Goal: Transaction & Acquisition: Purchase product/service

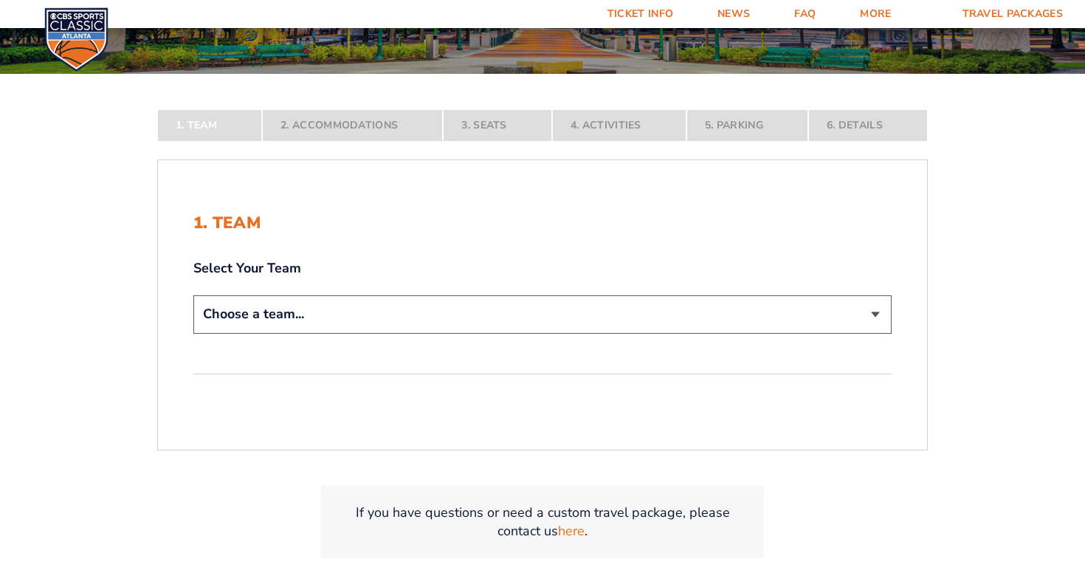
scroll to position [242, 0]
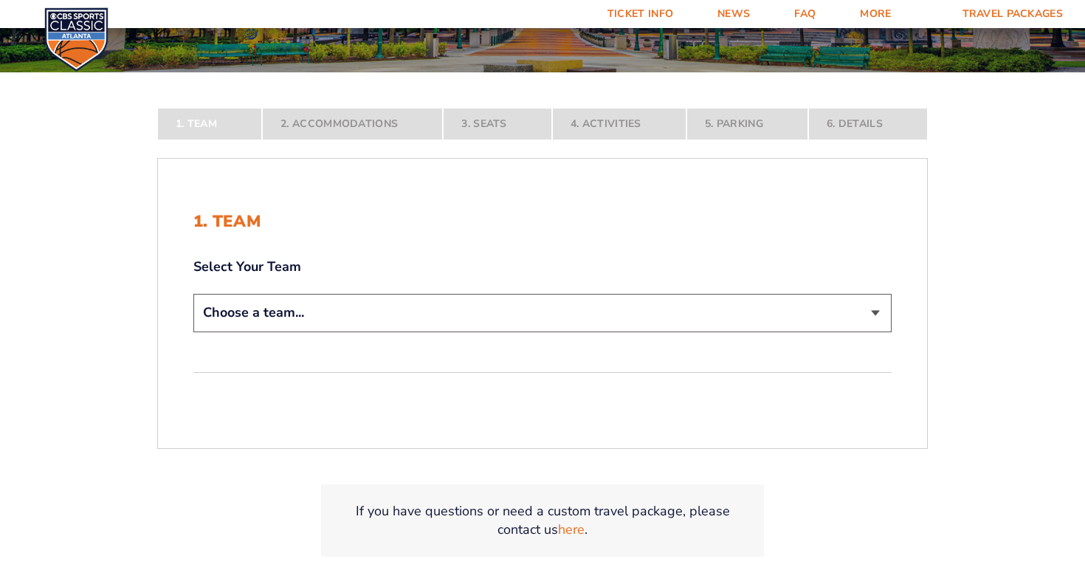
select select "12956"
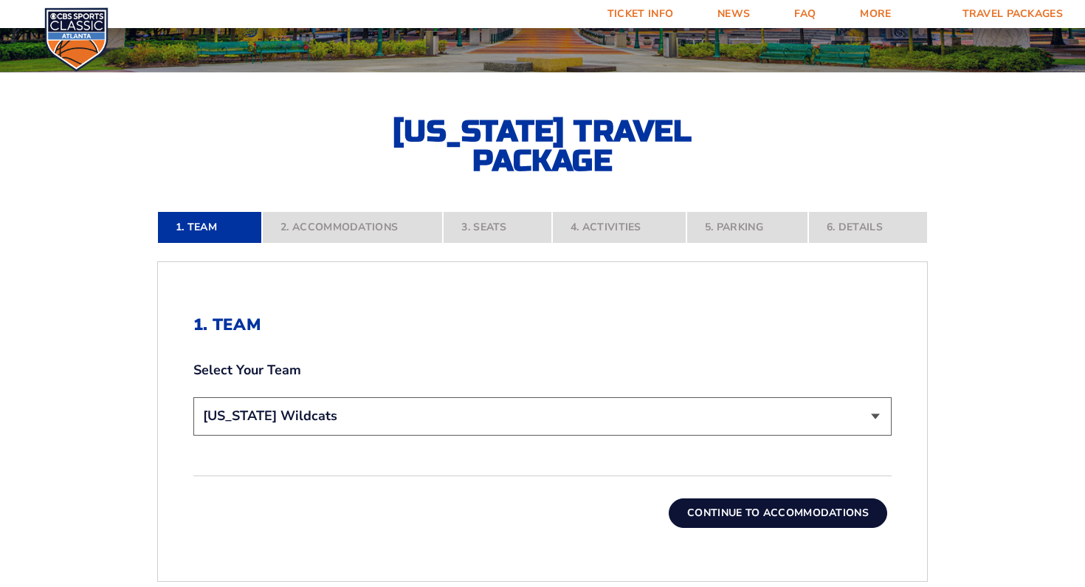
click at [766, 513] on button "Continue To Accommodations" at bounding box center [777, 513] width 218 height 30
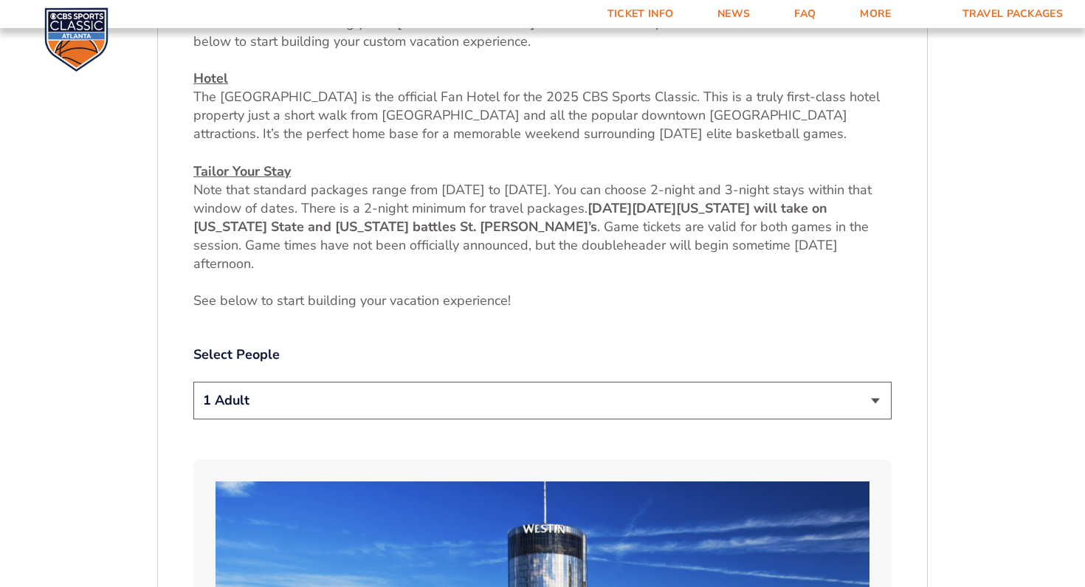
scroll to position [590, 0]
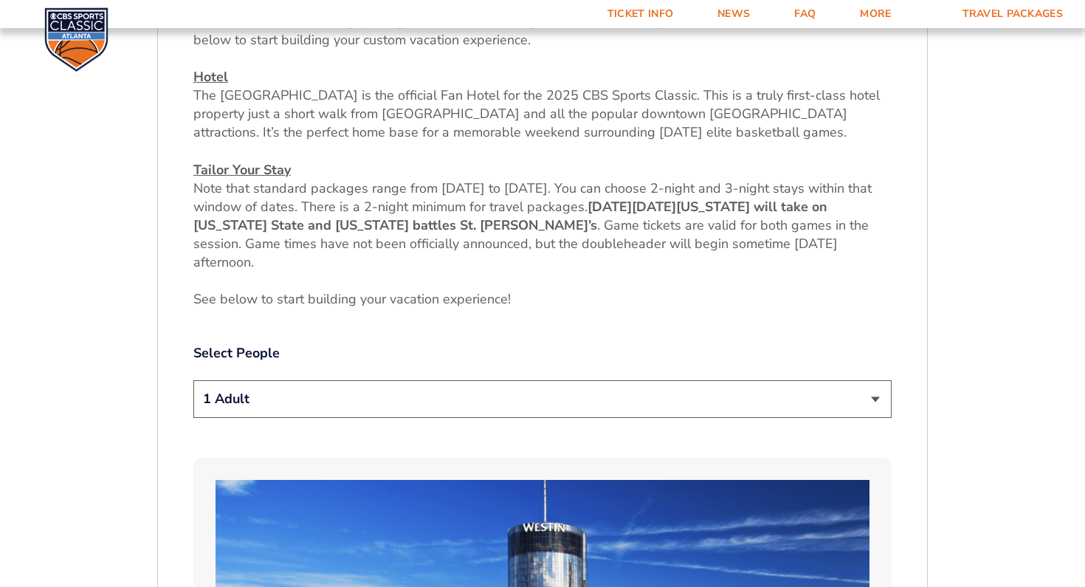
select select "2 Adults"
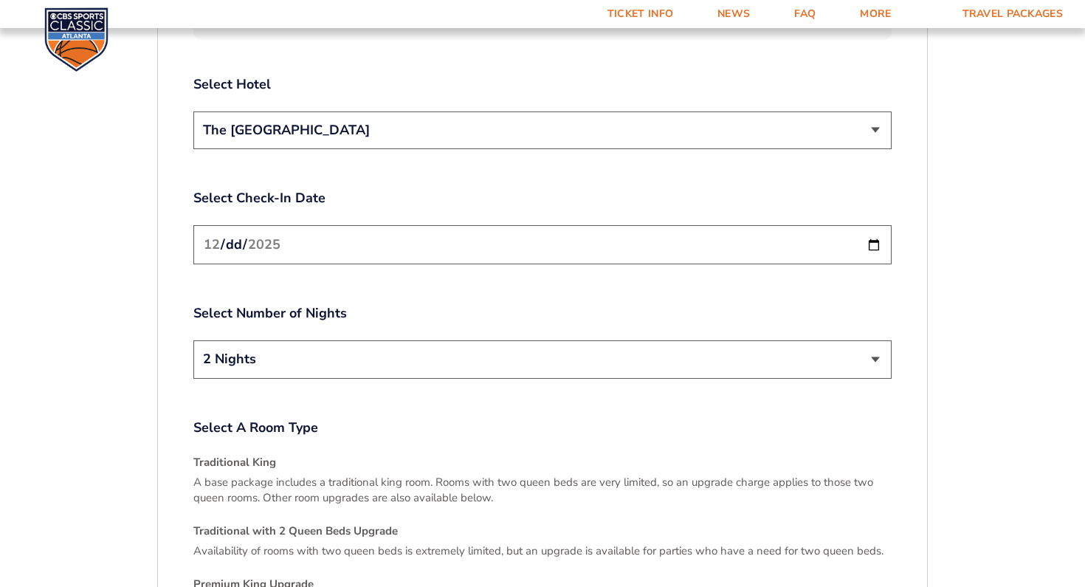
scroll to position [1802, 0]
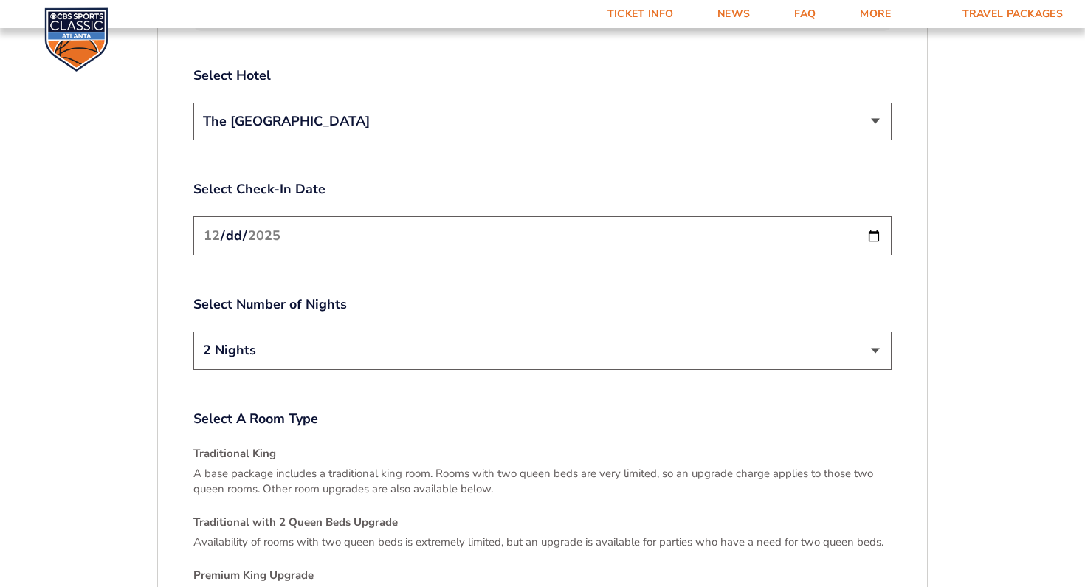
click at [443, 230] on input "2025-12-19" at bounding box center [542, 235] width 698 height 39
click at [386, 296] on label "Select Number of Nights" at bounding box center [542, 304] width 698 height 18
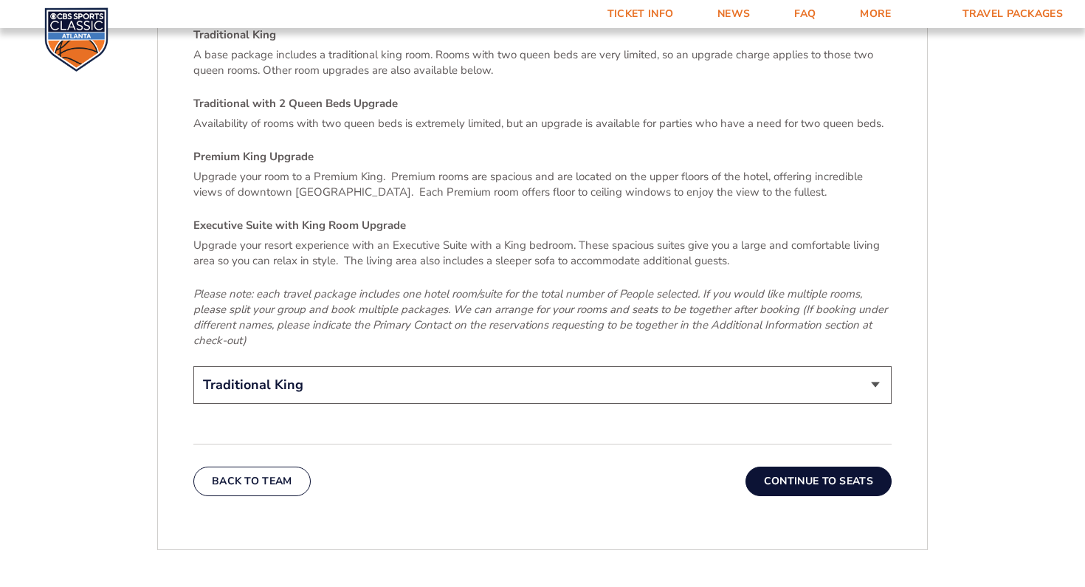
scroll to position [2222, 0]
click at [349, 348] on div "Select A Room Type Traditional King A base package includes a traditional king …" at bounding box center [542, 198] width 698 height 417
click at [851, 471] on button "Continue To Seats" at bounding box center [818, 480] width 146 height 30
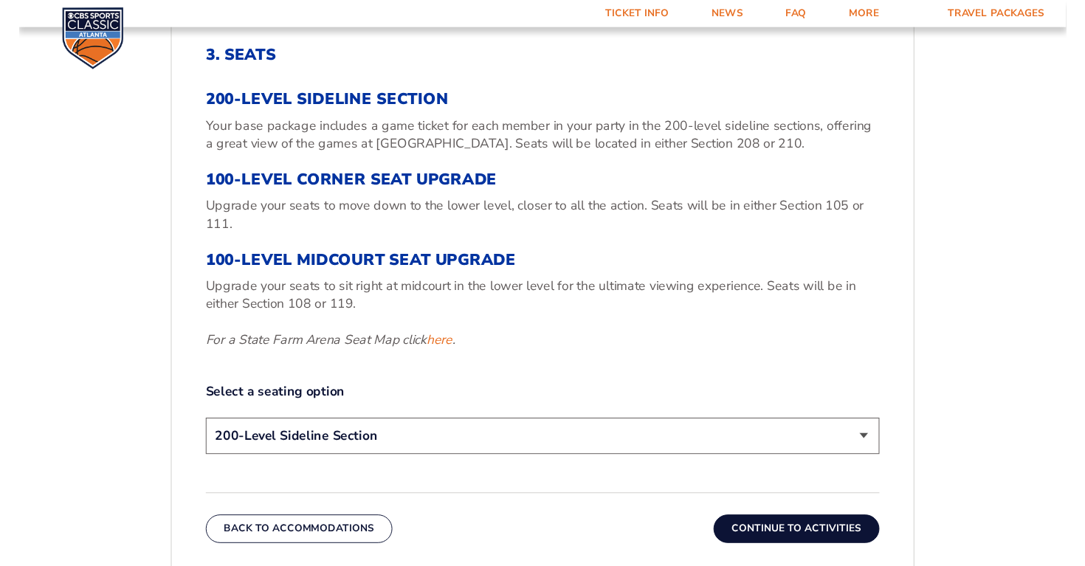
scroll to position [511, 0]
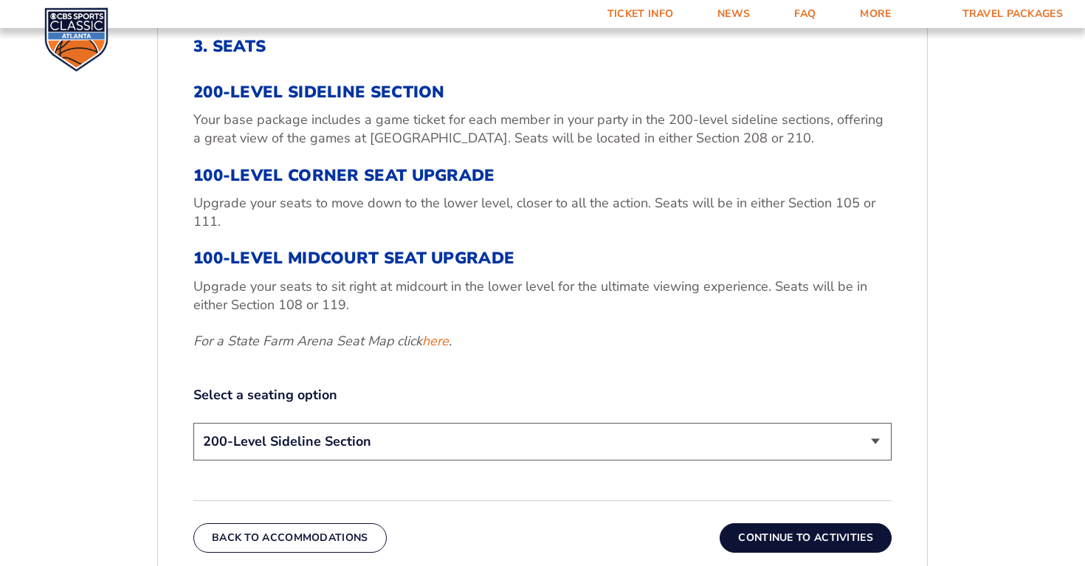
select select "100-Level Midcourt Seat Upgrade"
click at [820, 541] on button "Continue To Activities" at bounding box center [805, 538] width 172 height 30
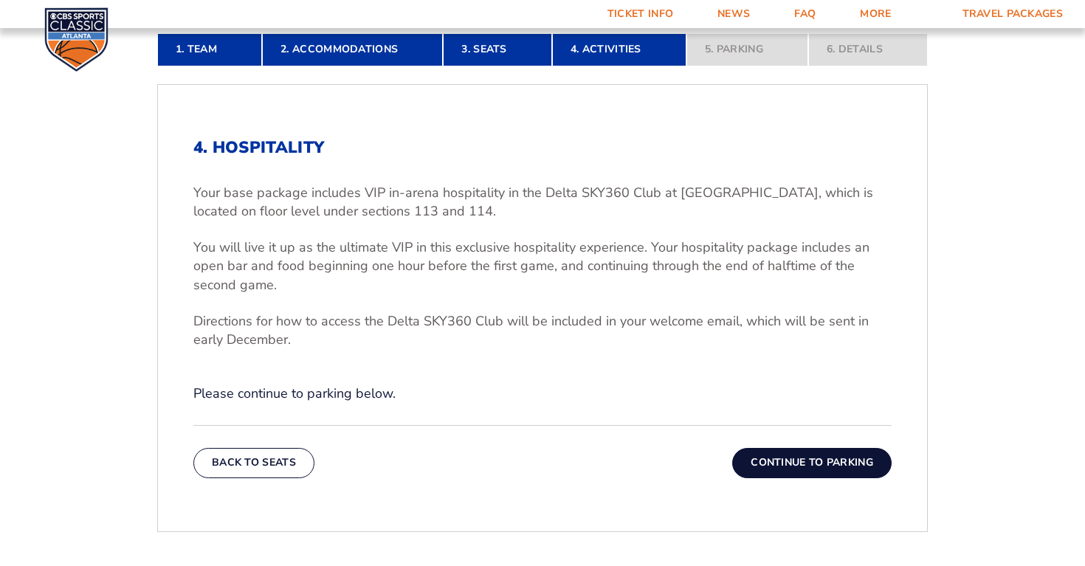
scroll to position [415, 0]
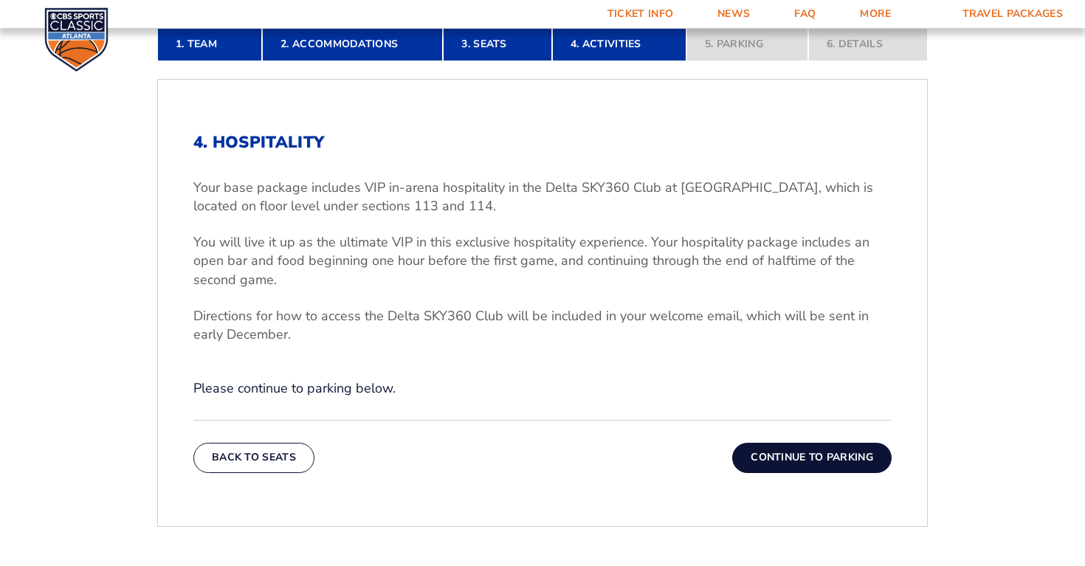
click at [804, 452] on button "Continue To Parking" at bounding box center [811, 458] width 159 height 30
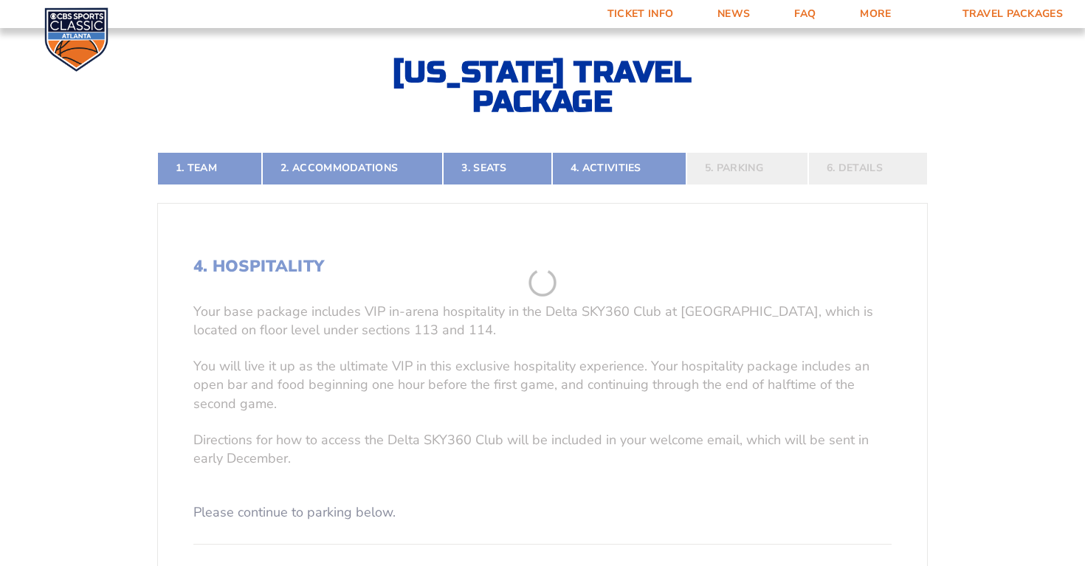
scroll to position [267, 0]
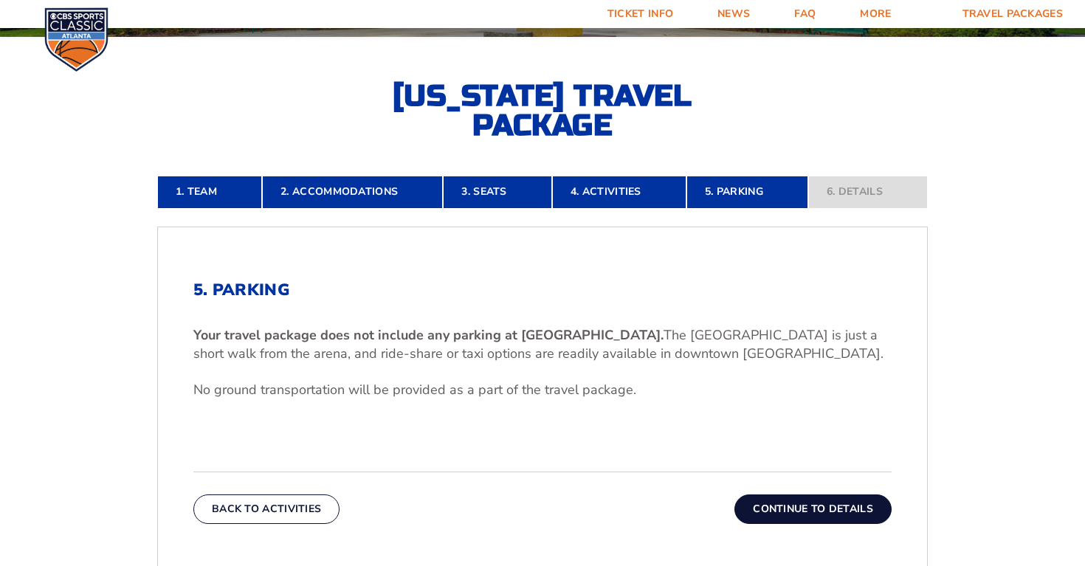
click at [823, 516] on button "Continue To Details" at bounding box center [812, 509] width 157 height 30
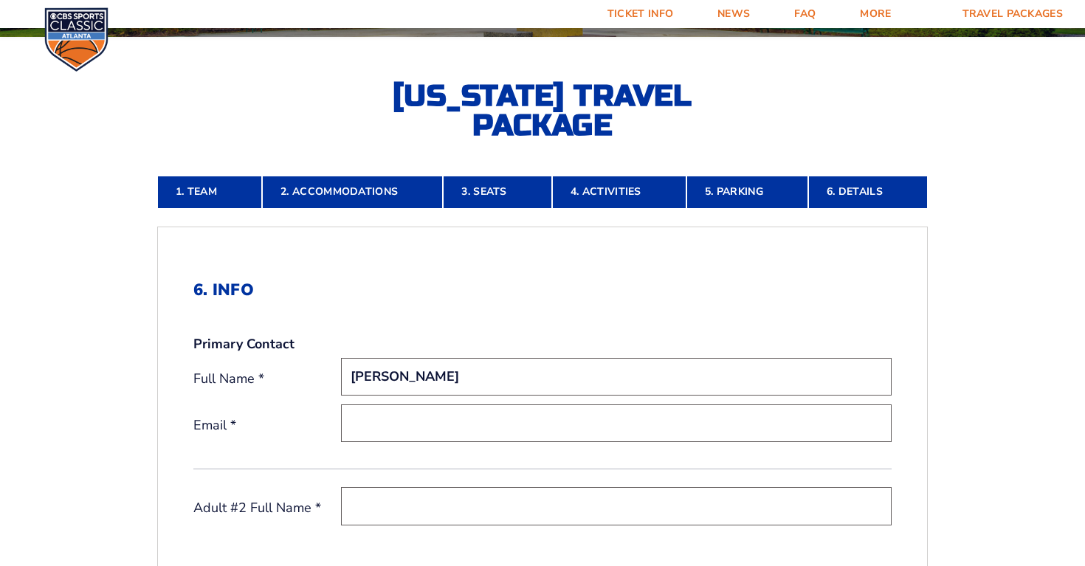
type input "Phillip Blair"
type input "[PERSON_NAME][EMAIL_ADDRESS][DOMAIN_NAME]"
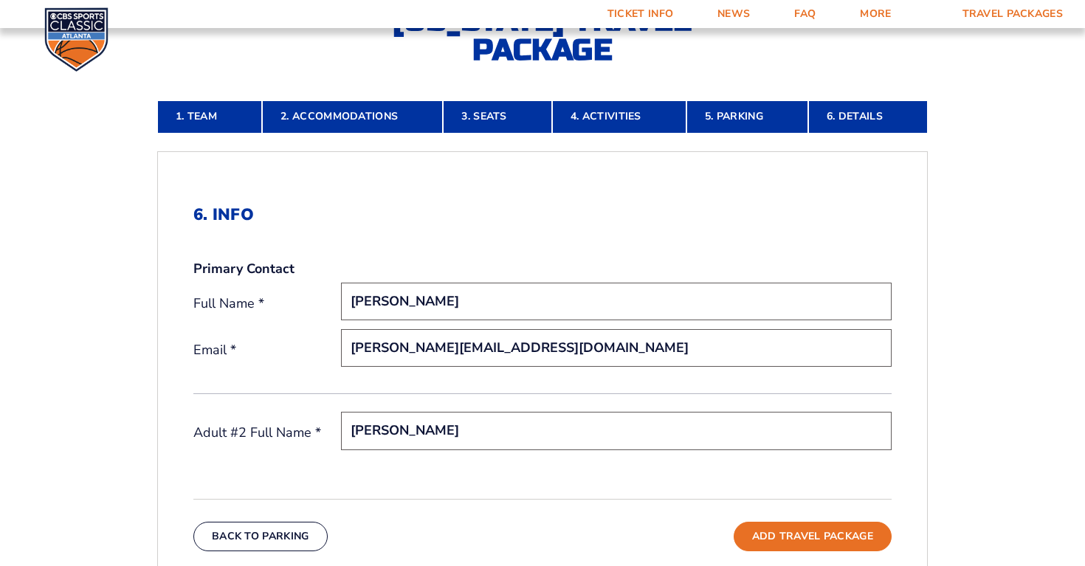
scroll to position [336, 0]
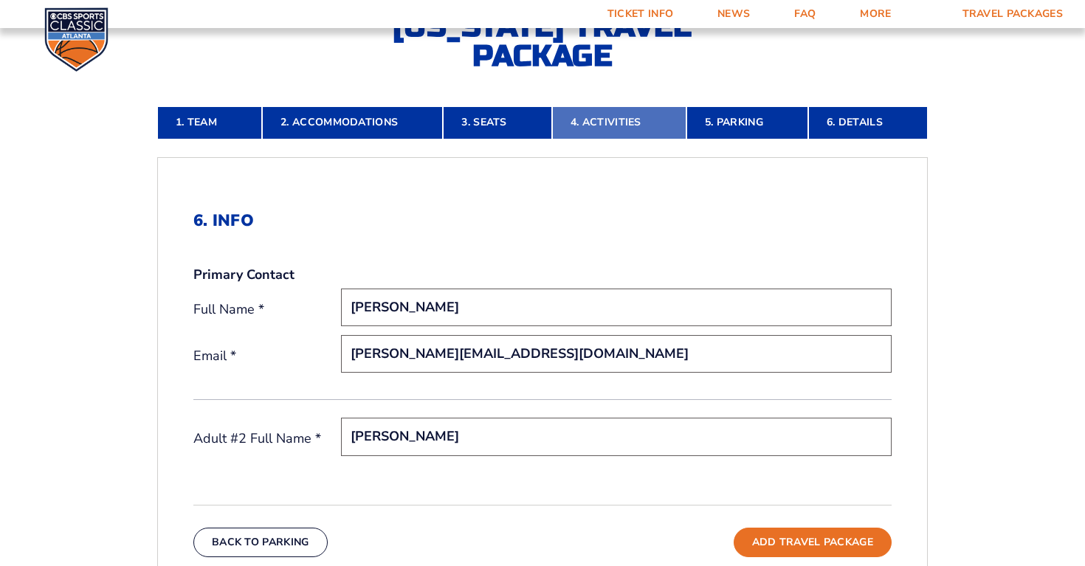
type input "Cassandra Blair"
click at [597, 120] on link "4. Activities" at bounding box center [619, 122] width 134 height 32
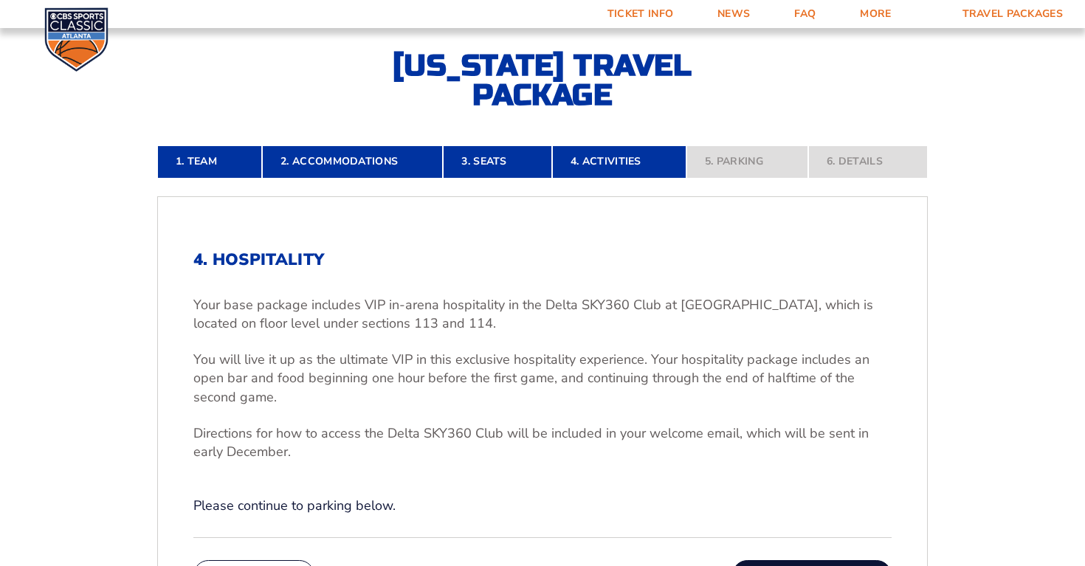
scroll to position [294, 0]
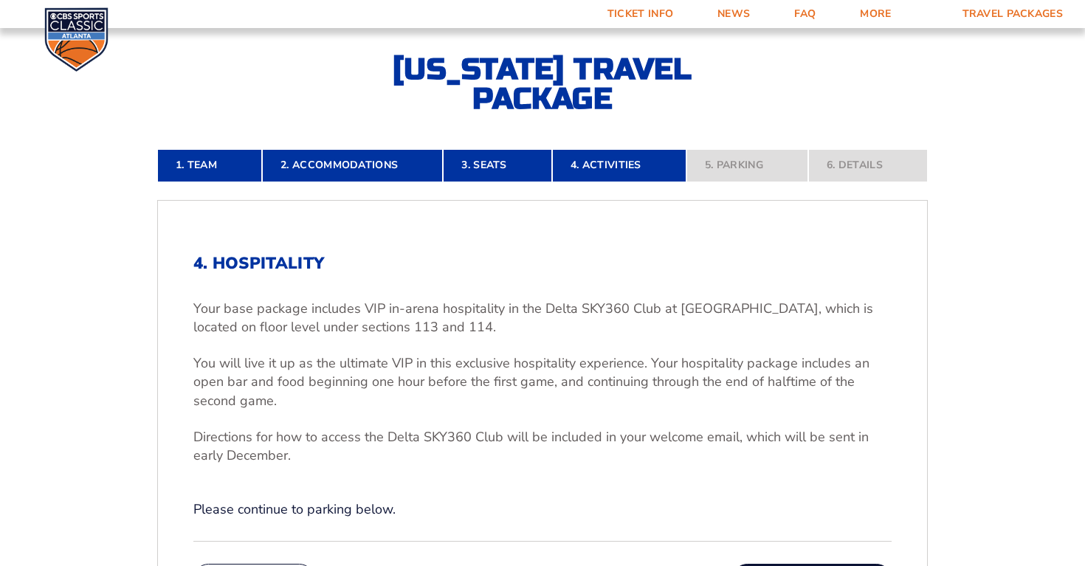
click at [849, 174] on nav "1. Team 2. Accommodations 3. Seats 4. Activities 5. Parking 6. Details" at bounding box center [542, 165] width 770 height 32
click at [856, 165] on nav "1. Team 2. Accommodations 3. Seats 4. Activities 5. Parking 6. Details" at bounding box center [542, 165] width 770 height 32
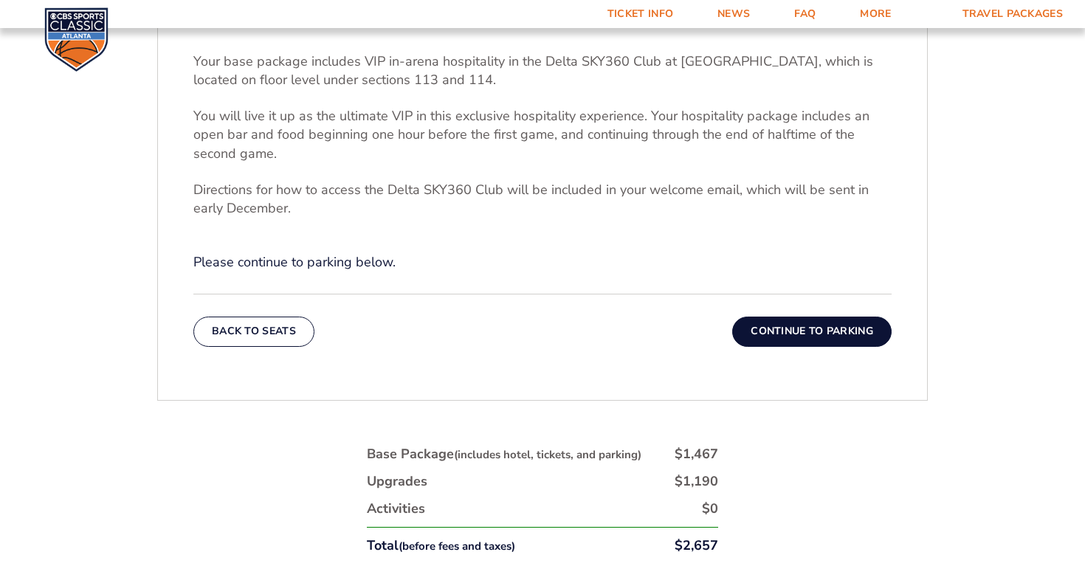
click at [806, 331] on button "Continue To Parking" at bounding box center [811, 331] width 159 height 30
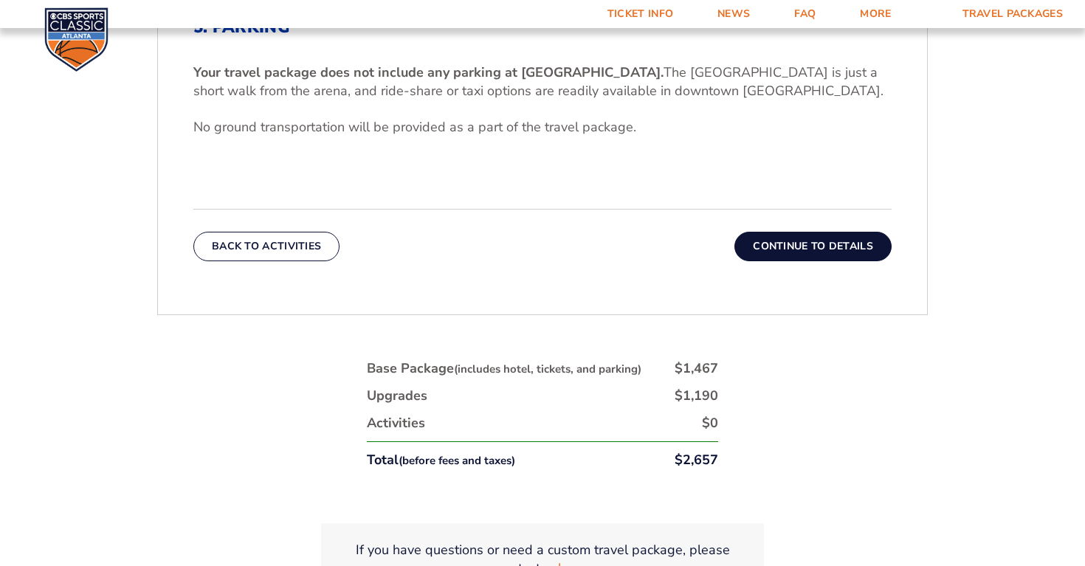
scroll to position [595, 0]
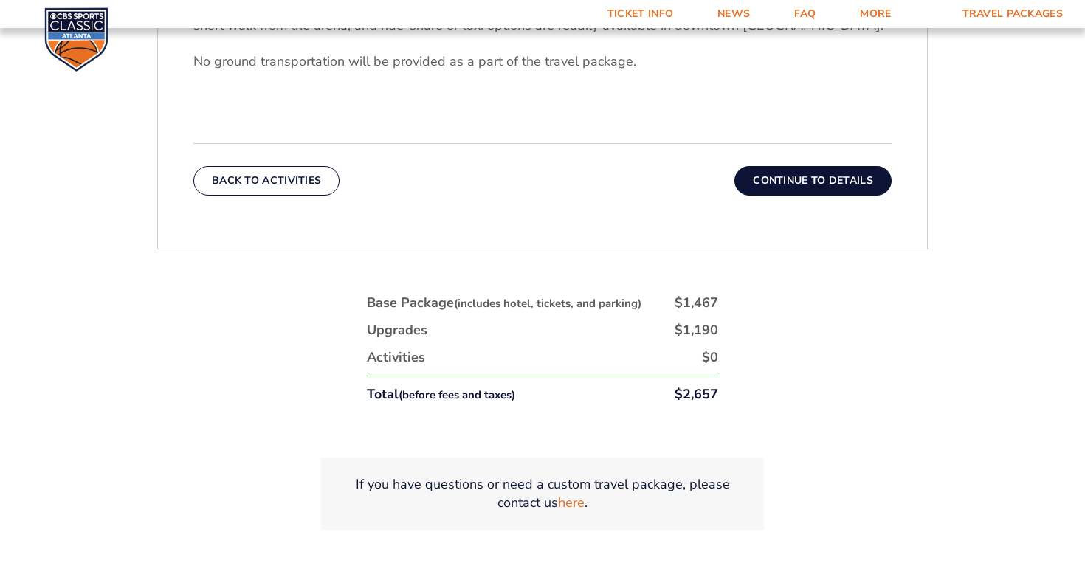
click at [800, 181] on button "Continue To Details" at bounding box center [812, 181] width 157 height 30
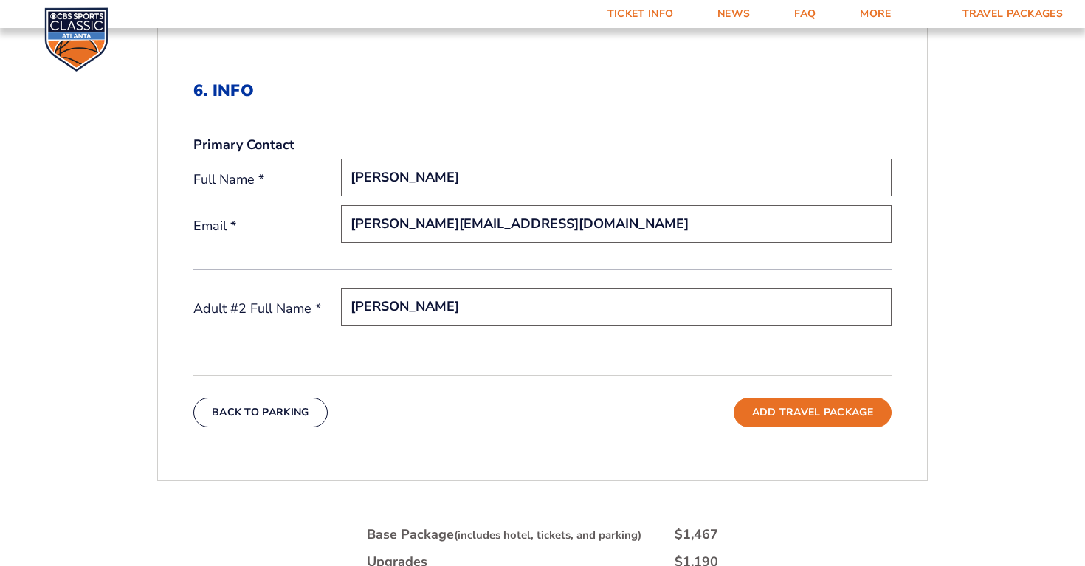
scroll to position [471, 0]
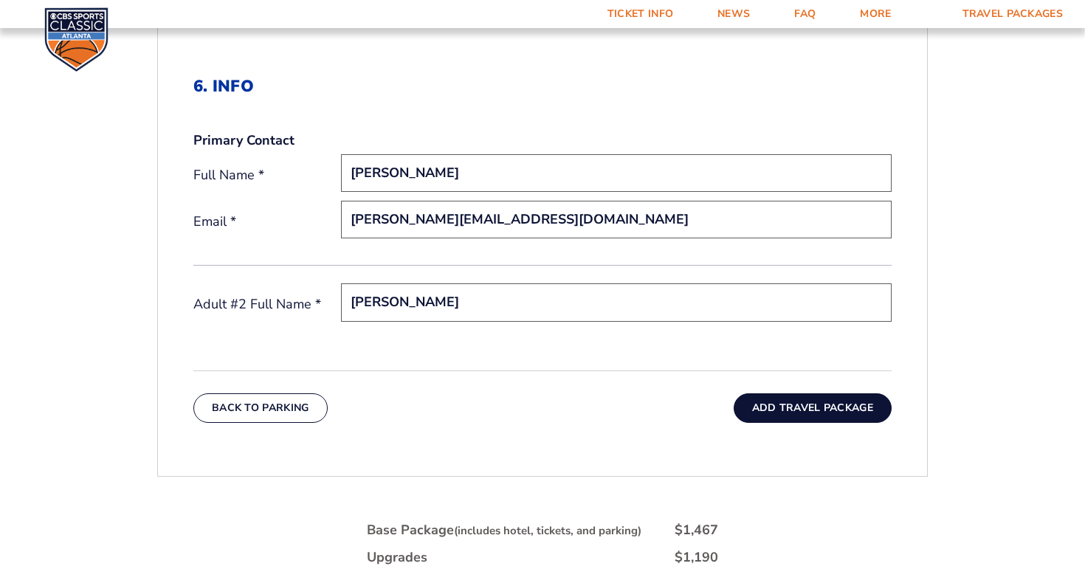
click at [825, 394] on button "Add Travel Package" at bounding box center [812, 408] width 158 height 30
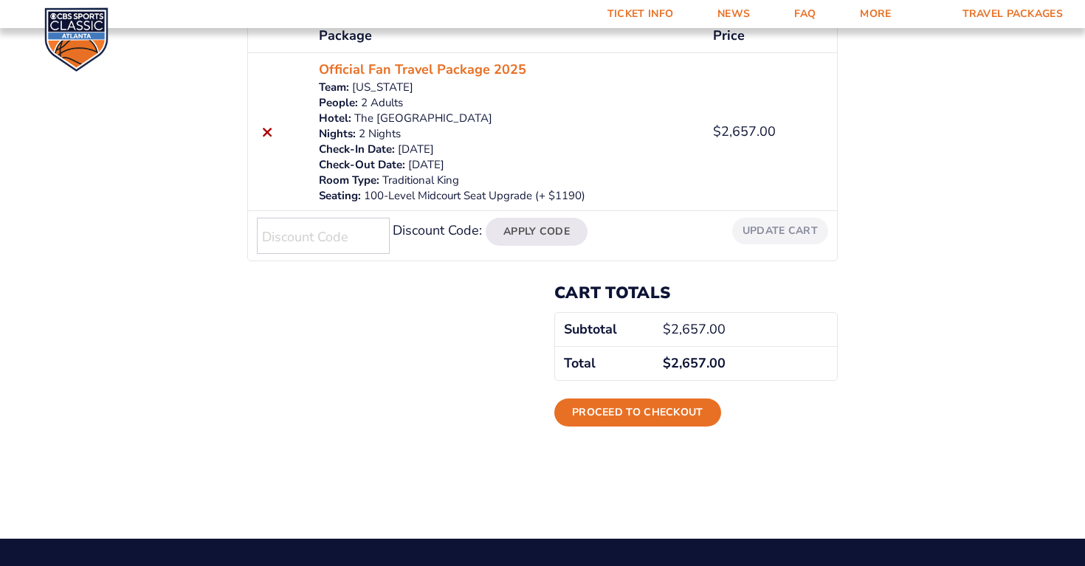
scroll to position [372, 0]
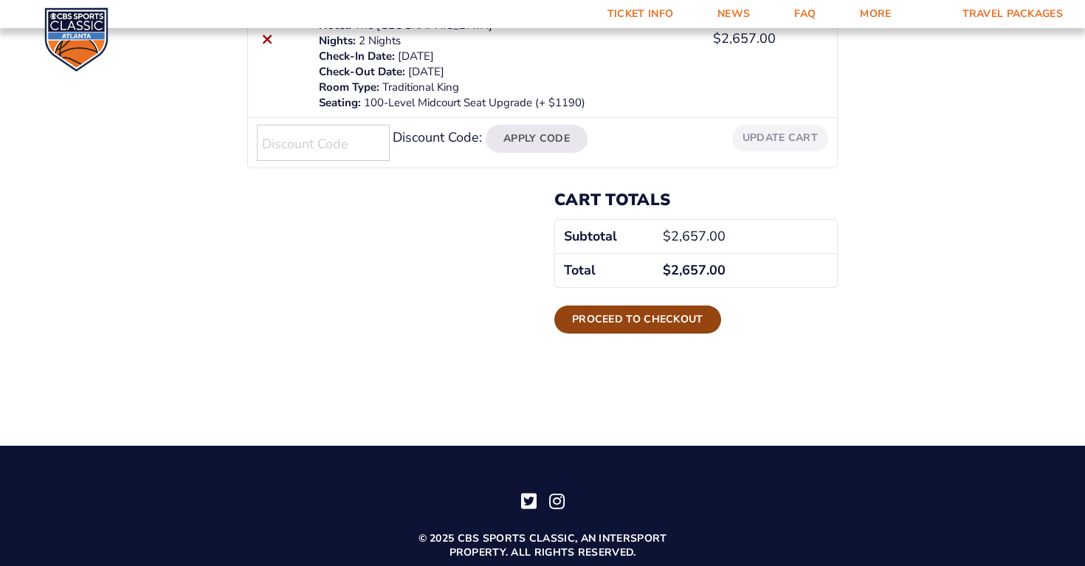
click at [610, 318] on link "Proceed to checkout" at bounding box center [637, 319] width 167 height 28
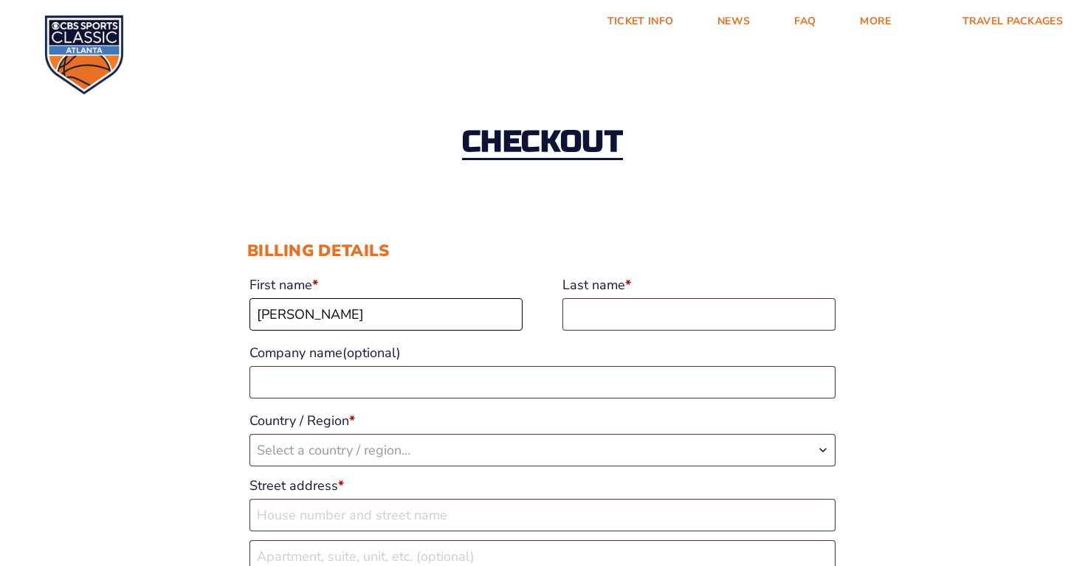
type input "[PERSON_NAME]"
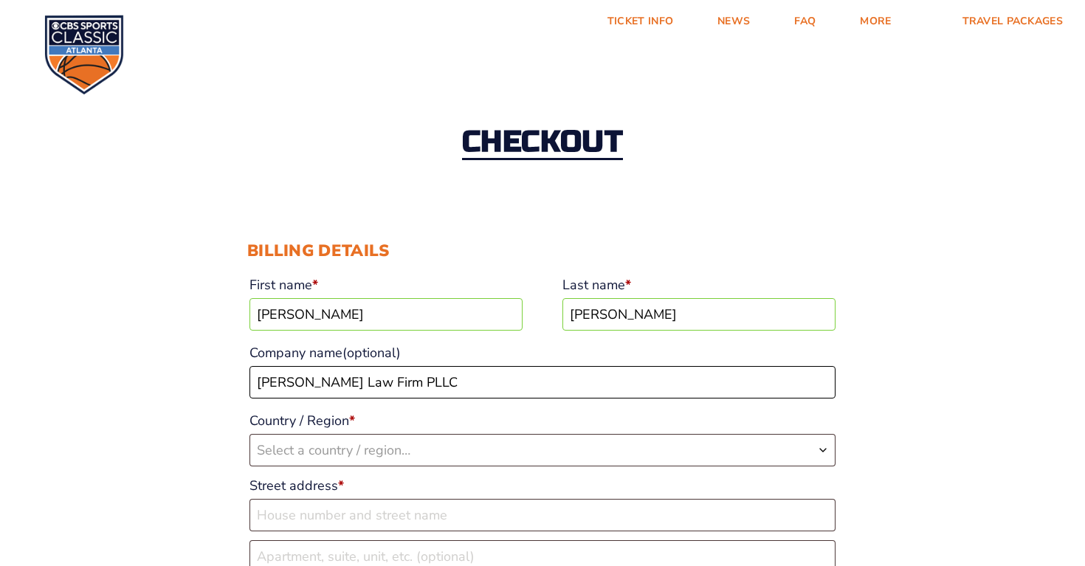
type input "[PERSON_NAME] Law Firm PLLC"
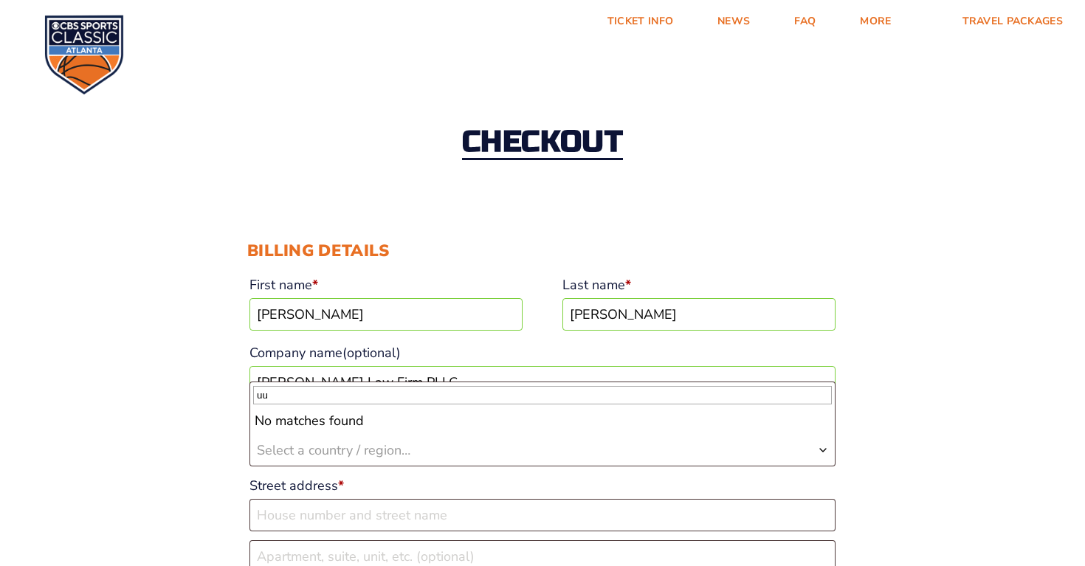
type input "u"
type input "un"
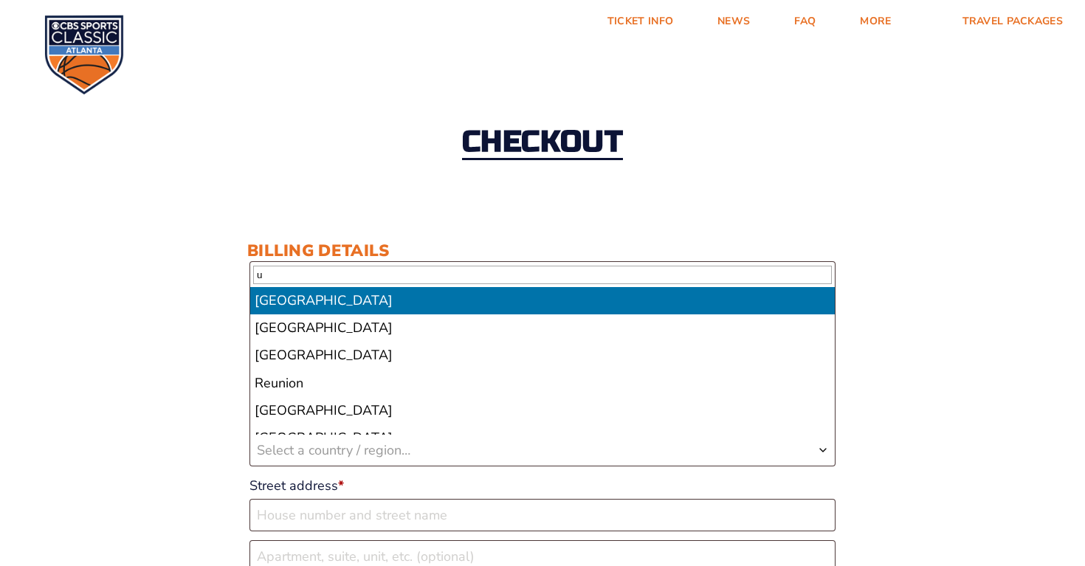
type input "u"
type input "us"
type input "uni"
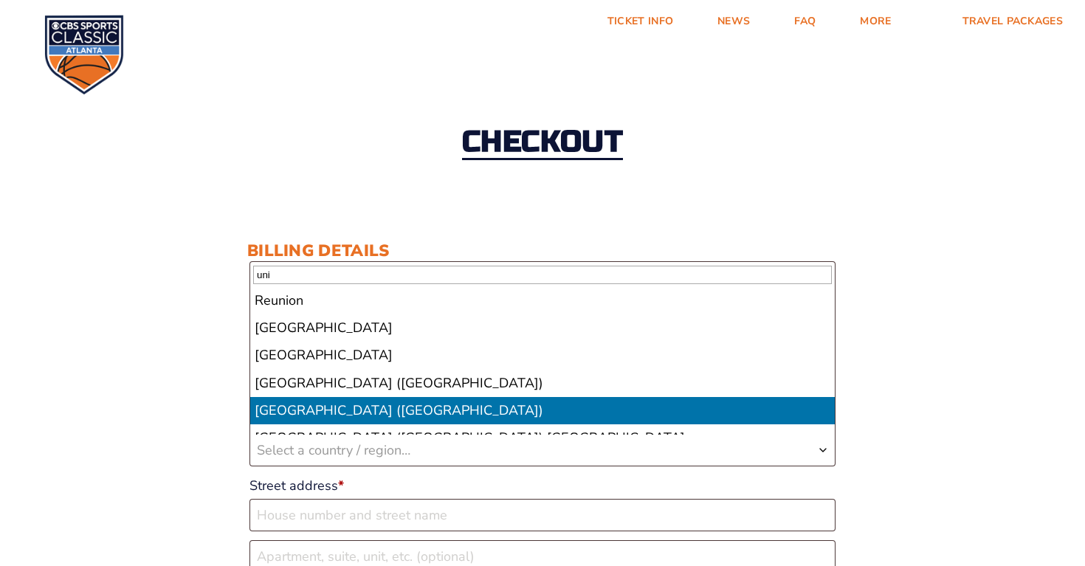
select select "US"
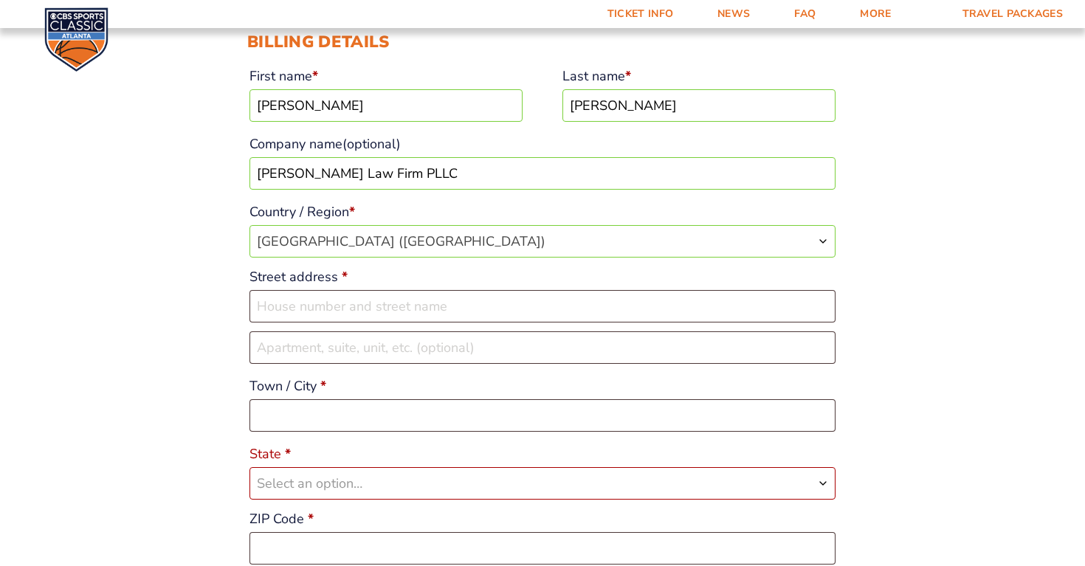
scroll to position [210, 0]
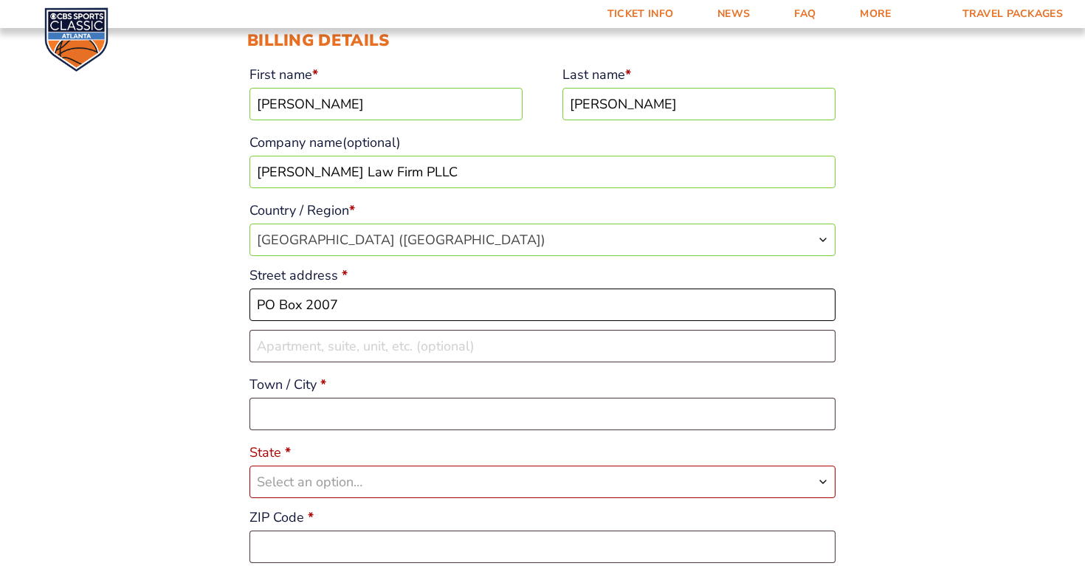
type input "PO Box 2007"
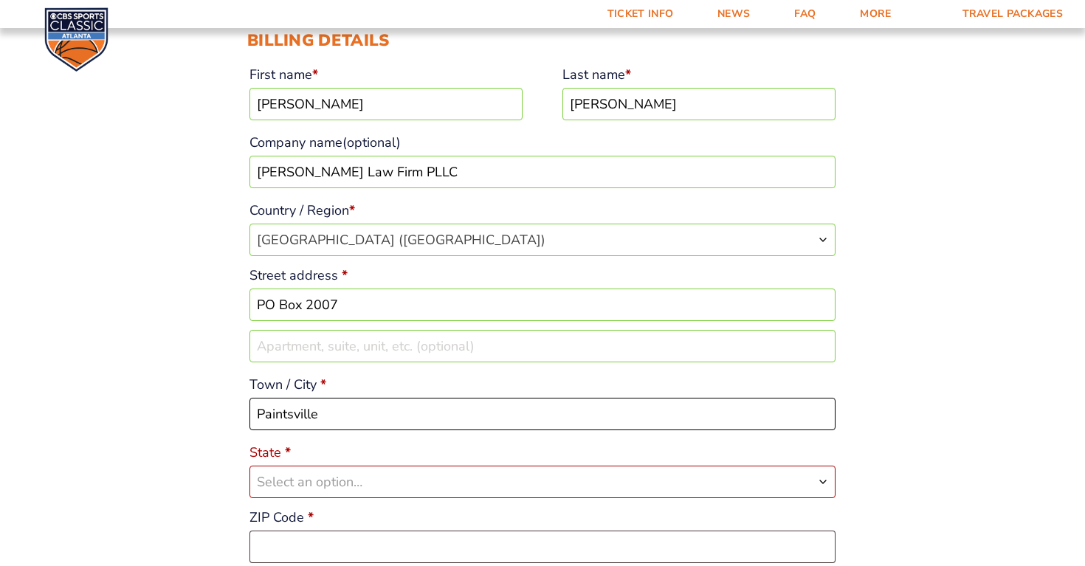
type input "Paintsville"
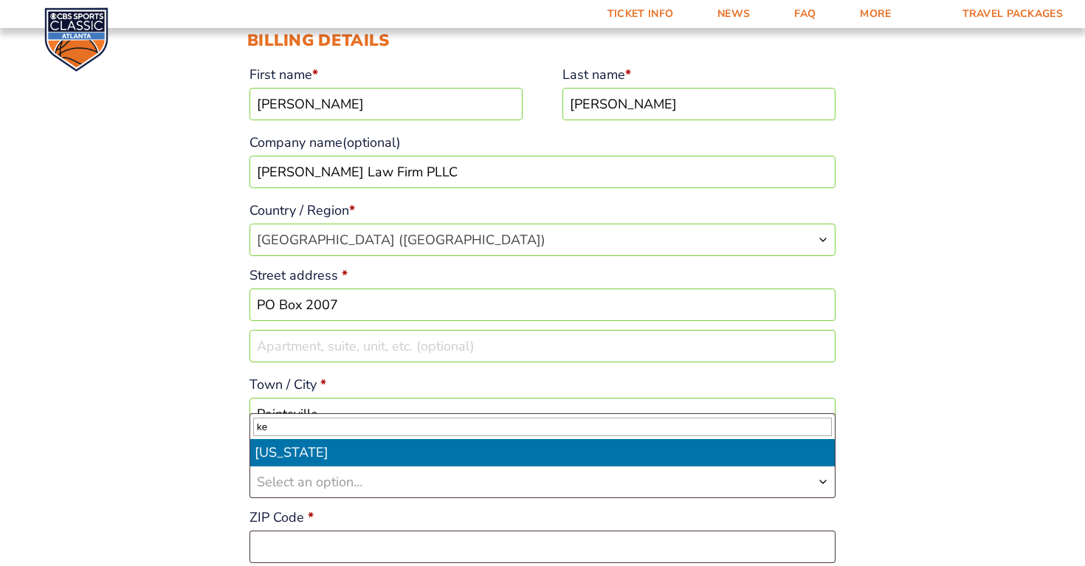
type input "ke"
select select "KY"
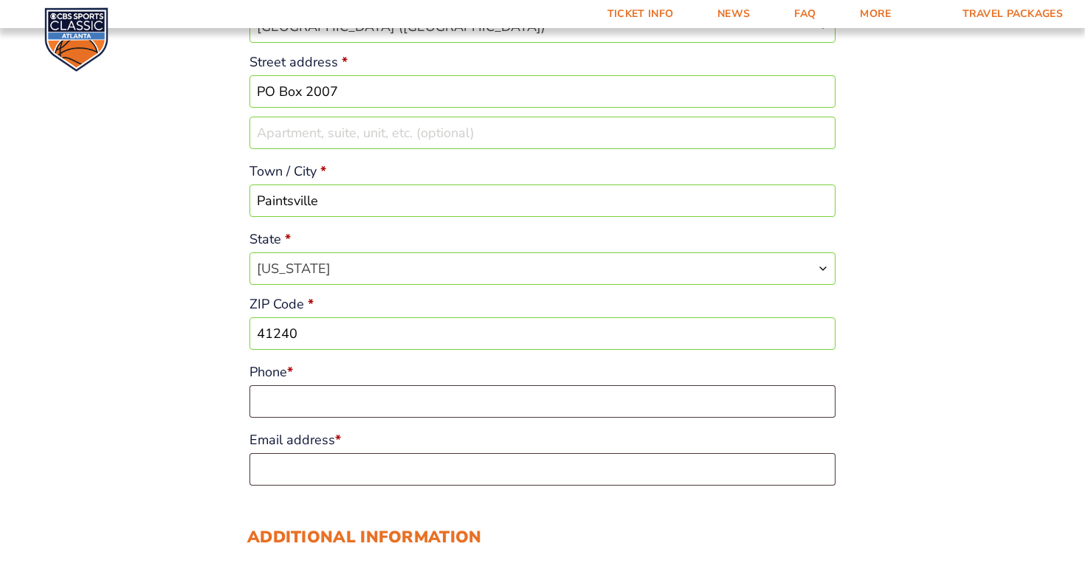
scroll to position [549, 0]
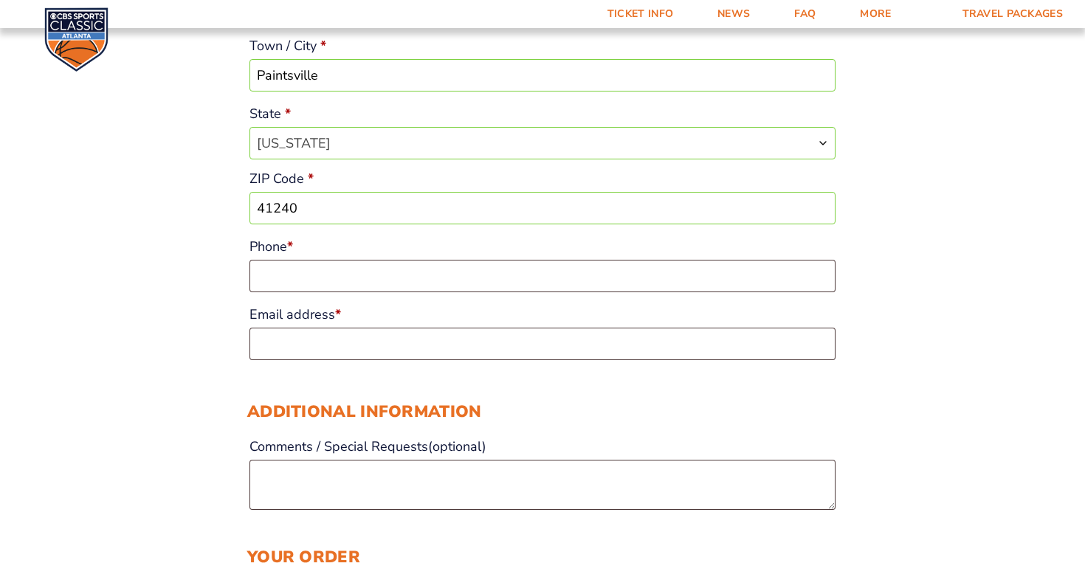
type input "41240"
type input "6062262940"
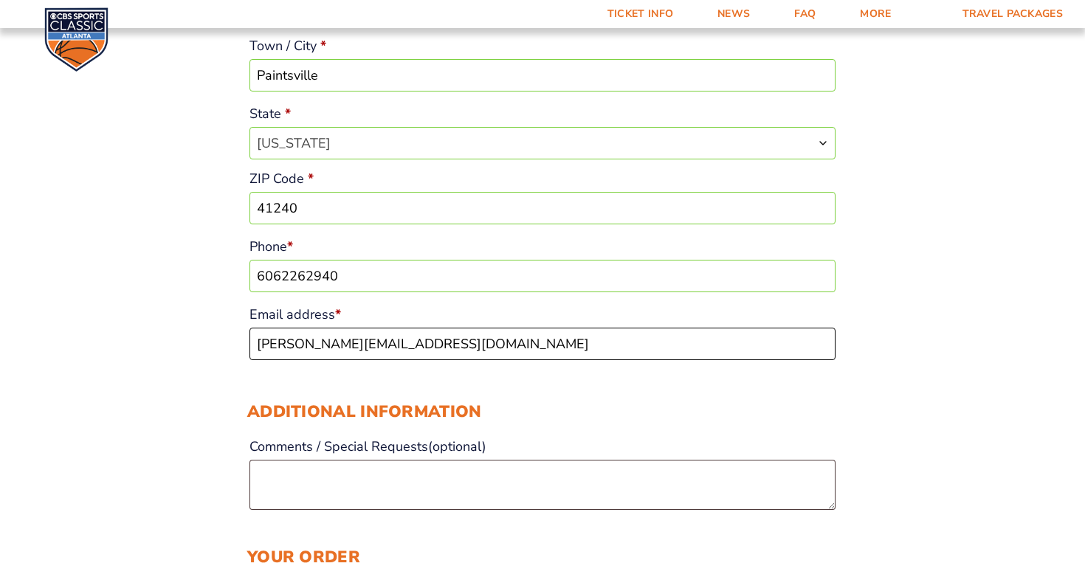
type input "[PERSON_NAME][EMAIL_ADDRESS][DOMAIN_NAME]"
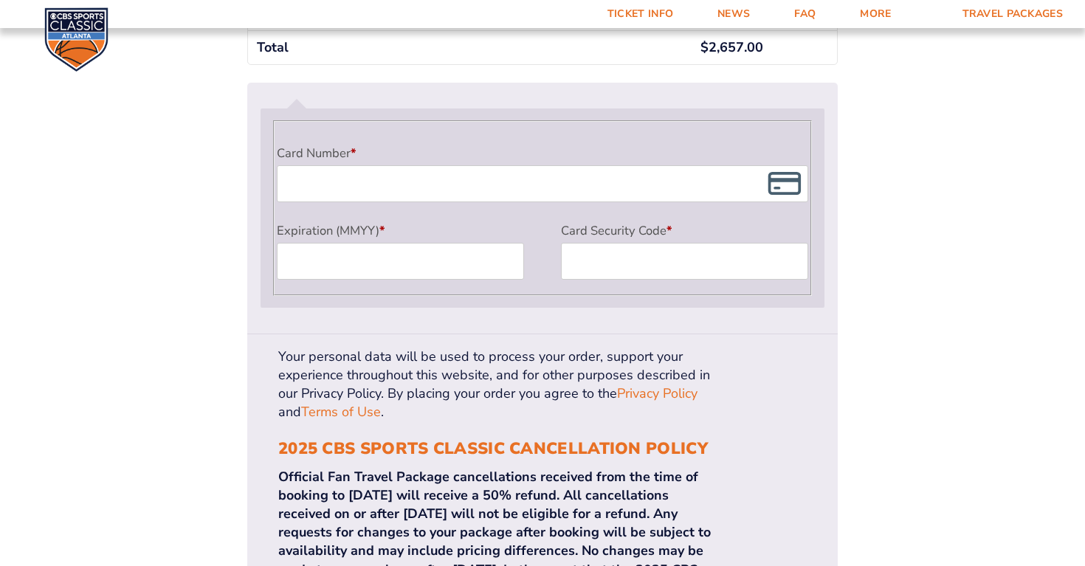
scroll to position [1321, 0]
type textarea "Aisle Seats Please!"
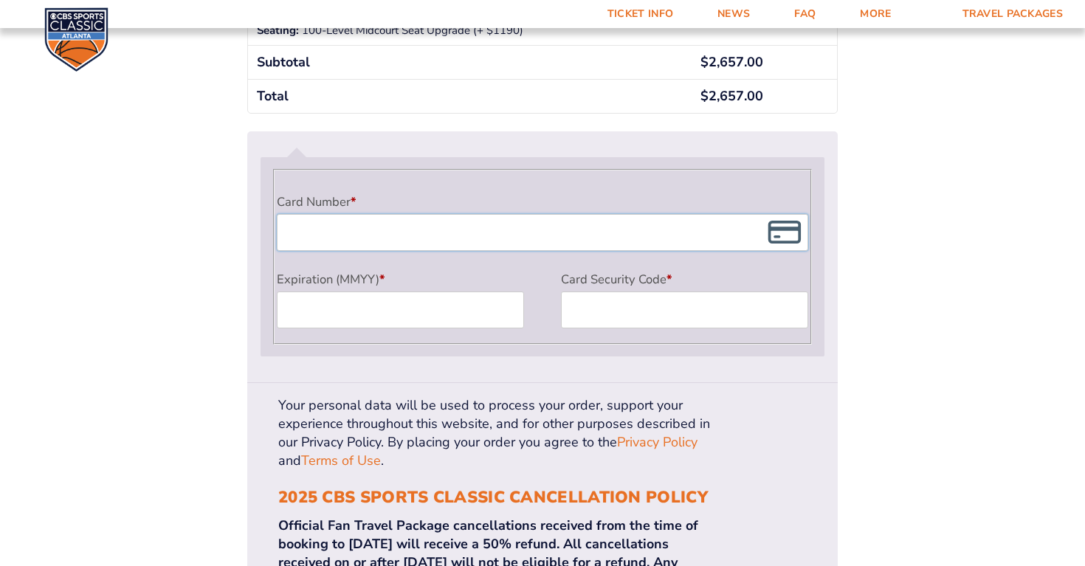
scroll to position [1269, 0]
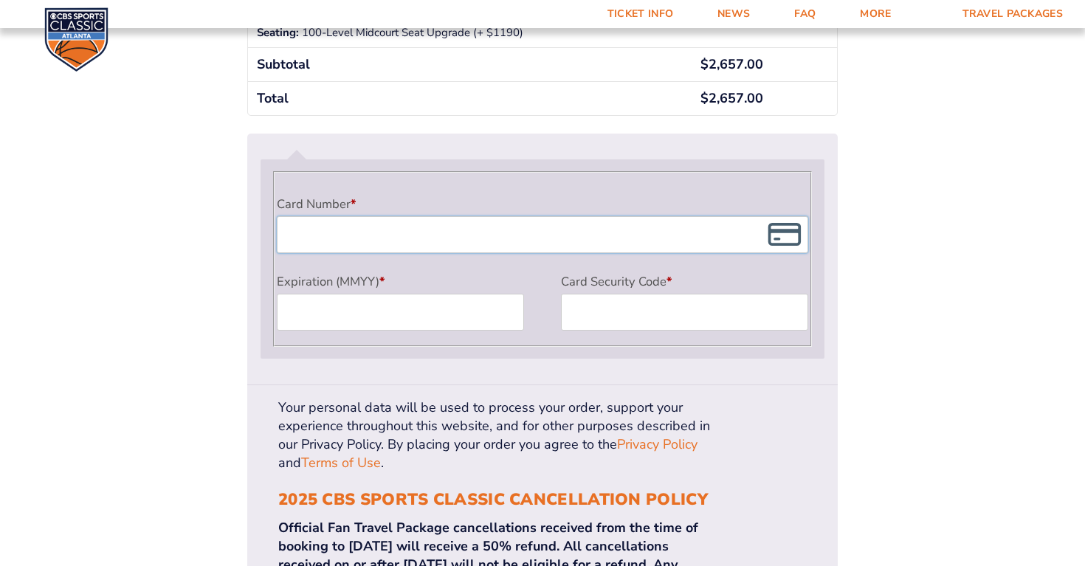
click at [472, 390] on div "Your personal data will be used to process your order, support your experience …" at bounding box center [542, 556] width 590 height 342
click at [396, 216] on div "Payment Info" at bounding box center [543, 234] width 532 height 37
